Goal: Task Accomplishment & Management: Manage account settings

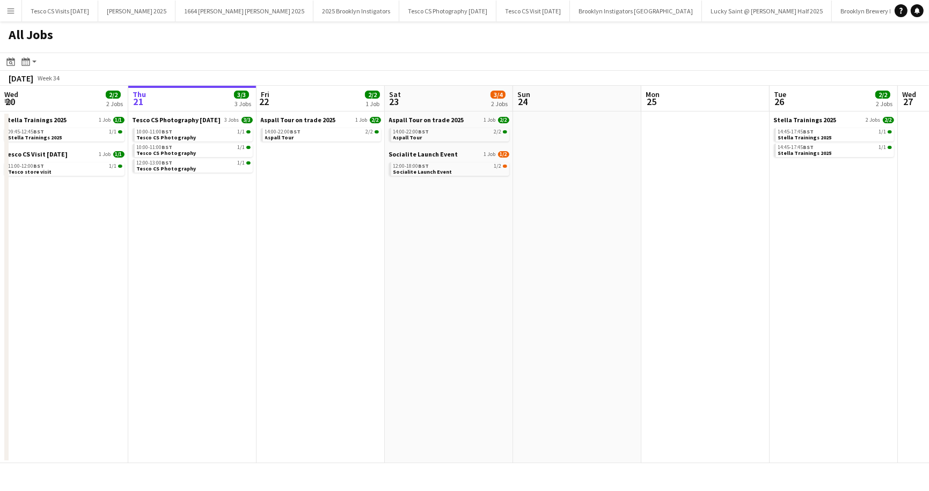
click at [189, 126] on app-calendar-brief-board "Tesco CS Photography [DATE] 3 Jobs [DATE] 10:00-11:00 BST 1/1 Tesco CS Photogra…" at bounding box center [192, 144] width 120 height 57
click at [189, 121] on span "Tesco CS Photography [DATE]" at bounding box center [176, 120] width 89 height 8
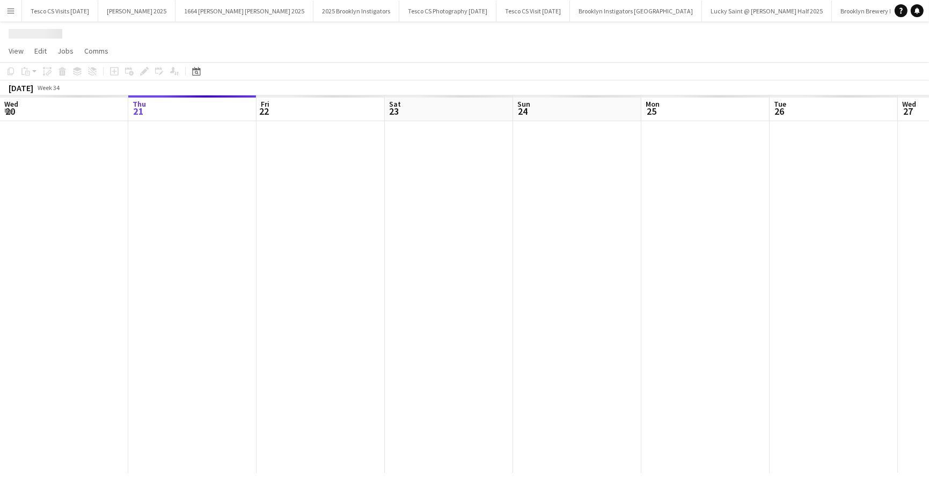
scroll to position [0, 1045]
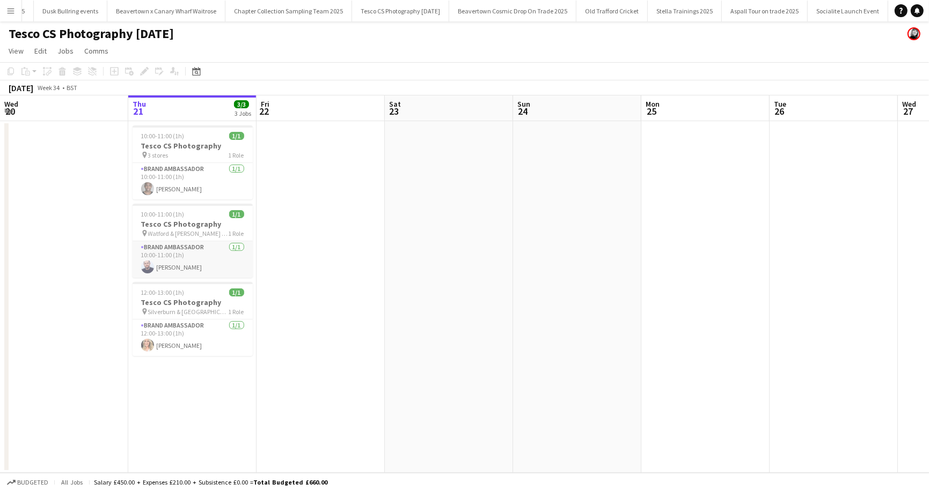
click at [186, 268] on app-card-role "Brand Ambassador 1/1 10:00-11:00 (1h) Alan Price" at bounding box center [192, 259] width 120 height 36
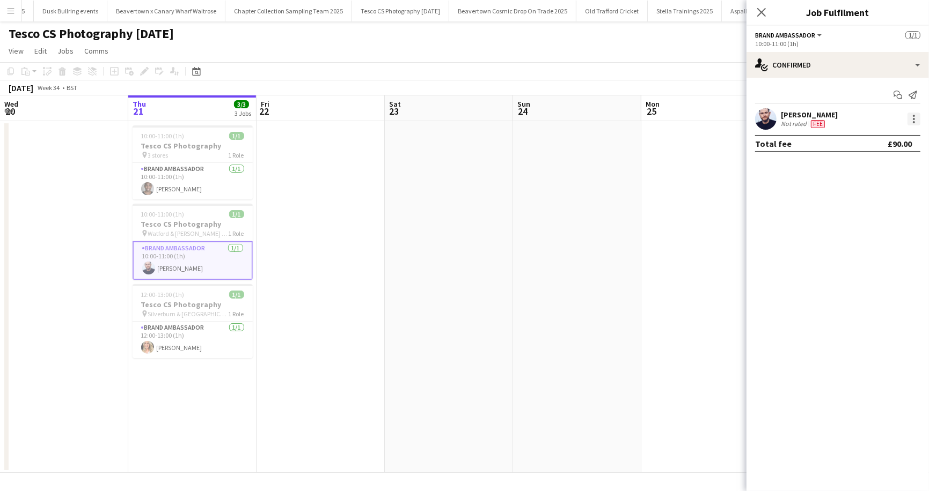
click at [912, 118] on div at bounding box center [913, 119] width 2 height 2
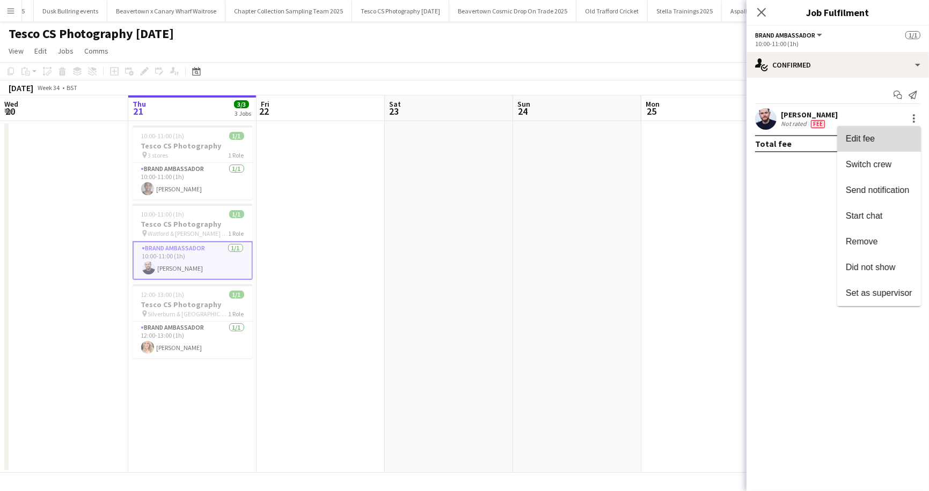
click at [898, 144] on button "Edit fee" at bounding box center [879, 139] width 84 height 26
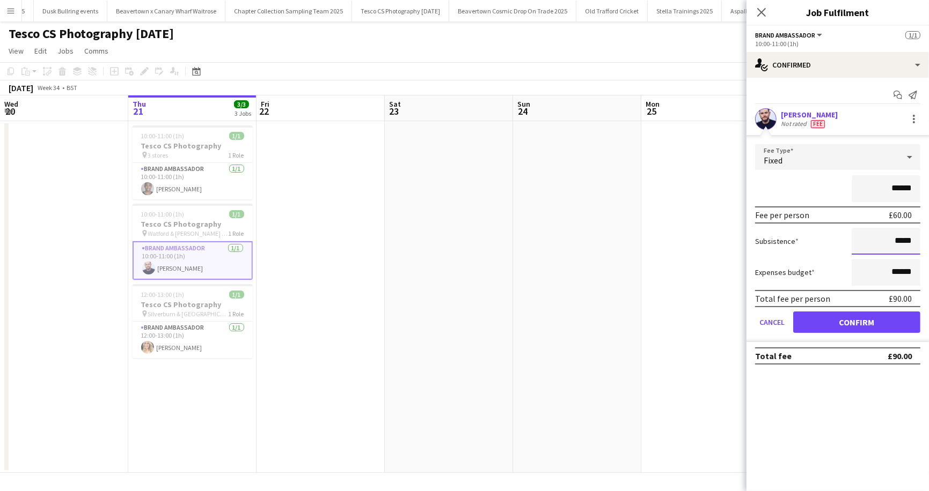
click at [897, 241] on input "*****" at bounding box center [885, 241] width 69 height 27
type input "******"
click at [866, 318] on button "Confirm" at bounding box center [856, 322] width 127 height 21
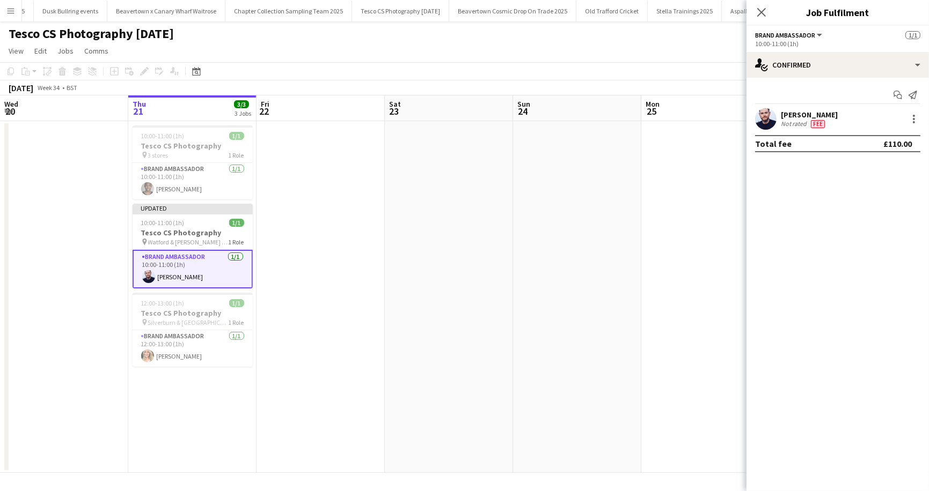
click at [671, 35] on div "Tesco CS Photography [DATE]" at bounding box center [464, 31] width 929 height 20
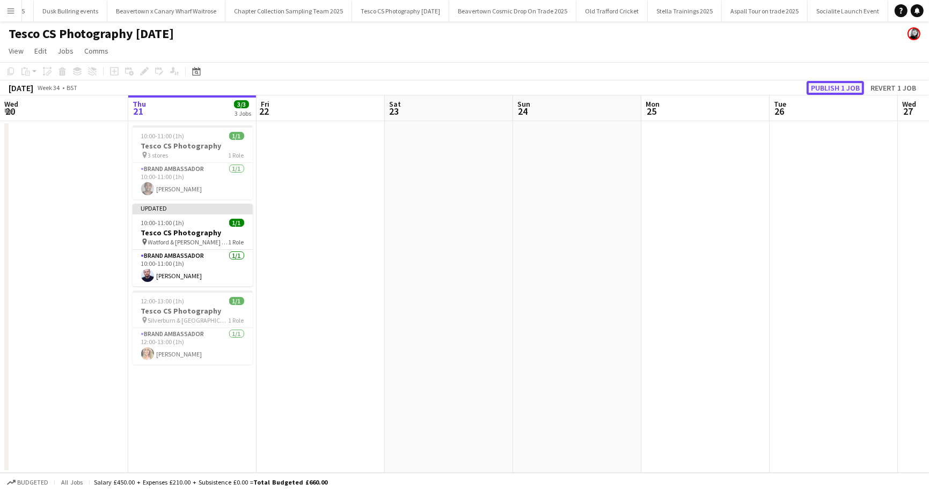
click at [843, 89] on button "Publish 1 job" at bounding box center [834, 88] width 57 height 14
